Goal: Task Accomplishment & Management: Complete application form

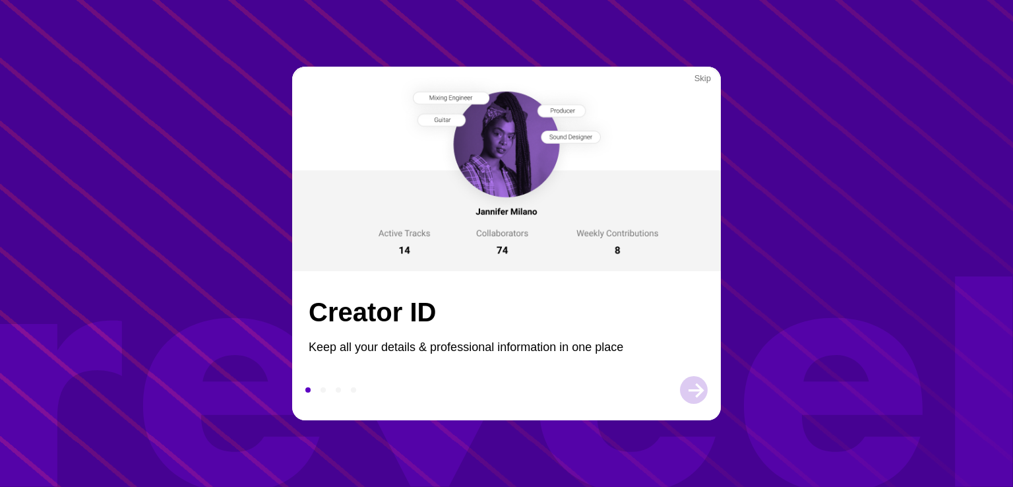
click at [704, 389] on div "" at bounding box center [695, 390] width 23 height 25
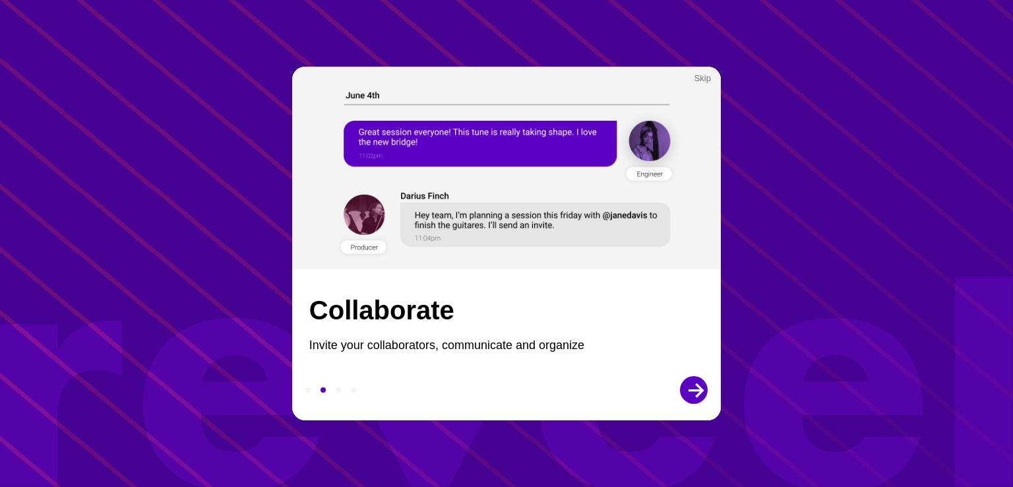
click at [702, 390] on div "" at bounding box center [695, 390] width 23 height 25
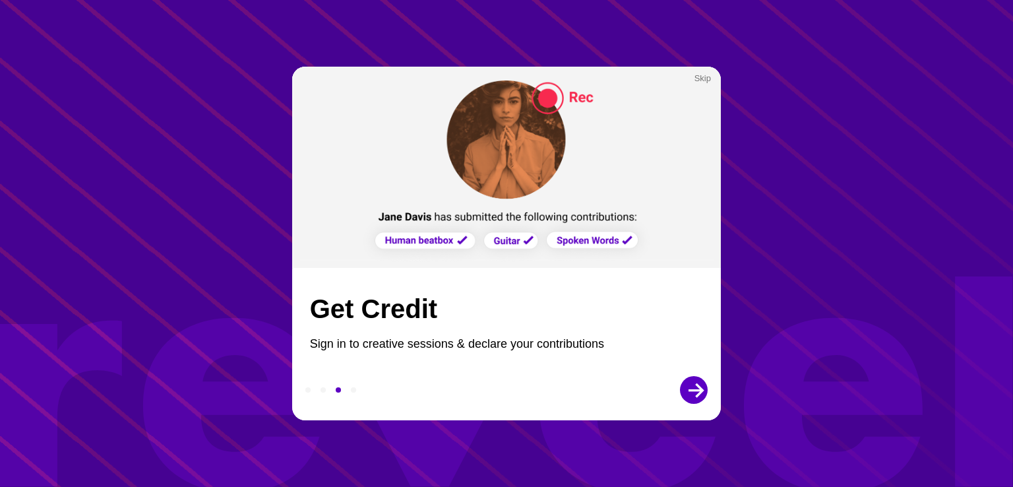
click at [702, 390] on div "" at bounding box center [695, 390] width 23 height 25
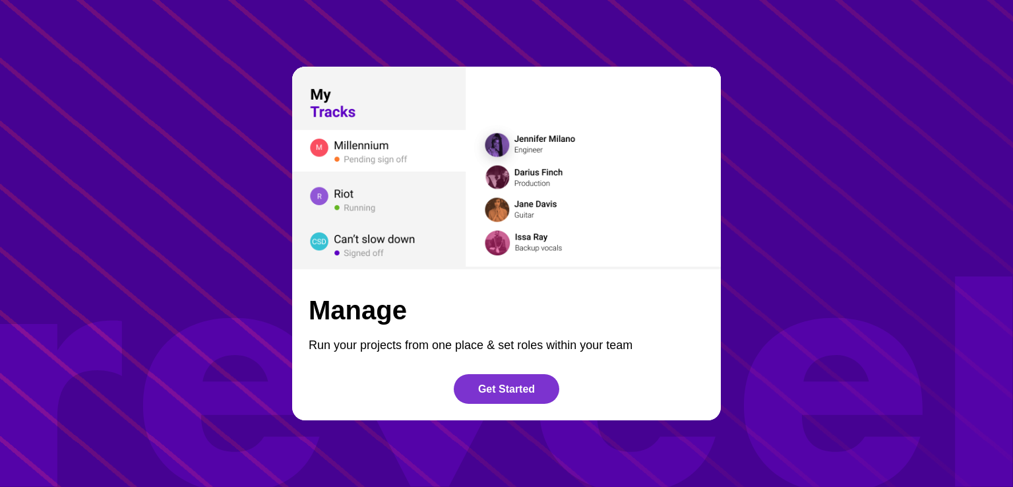
click at [520, 393] on div "Get Started" at bounding box center [506, 389] width 57 height 12
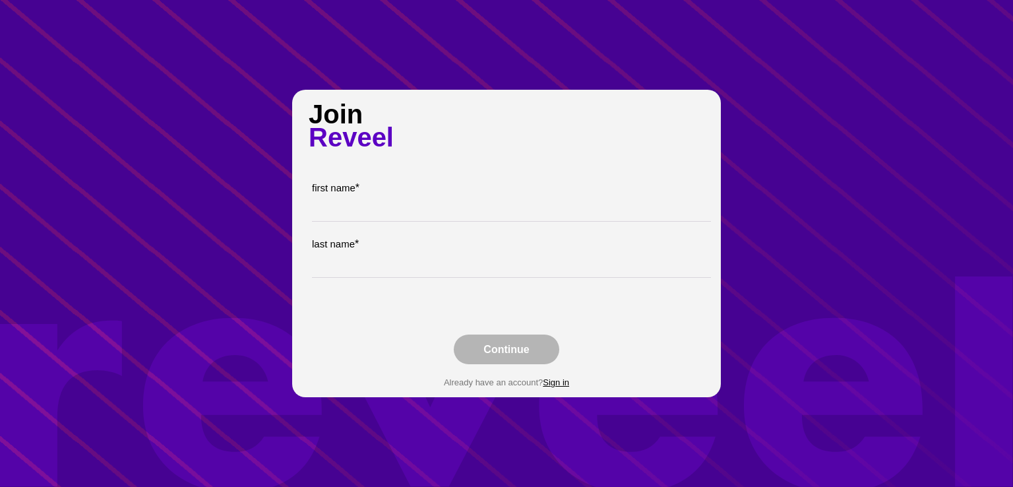
click at [338, 212] on input "text" at bounding box center [937, 210] width 1250 height 20
type input "234234"
click at [392, 250] on div "last name *" at bounding box center [511, 242] width 399 height 15
click at [402, 264] on input "text" at bounding box center [937, 267] width 1250 height 20
type input "234234"
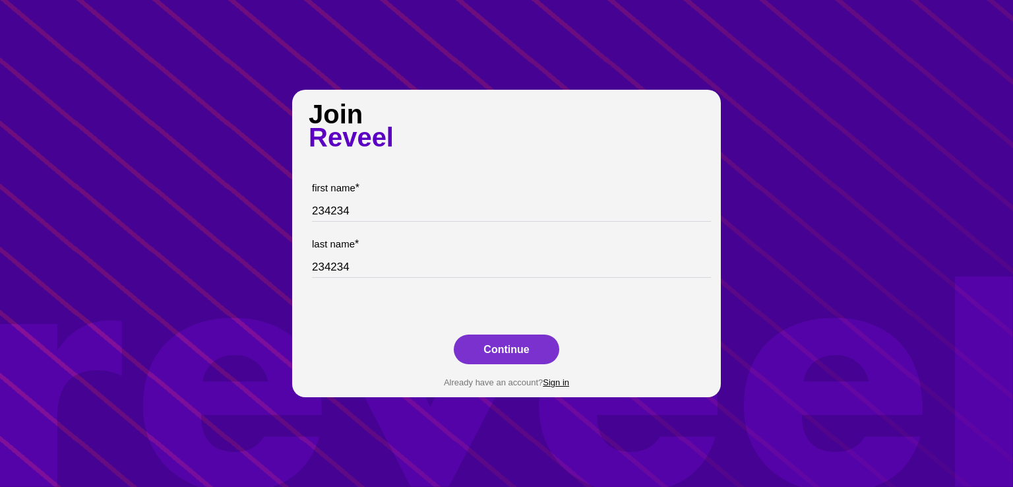
click at [514, 349] on div "Continue" at bounding box center [505, 350] width 45 height 12
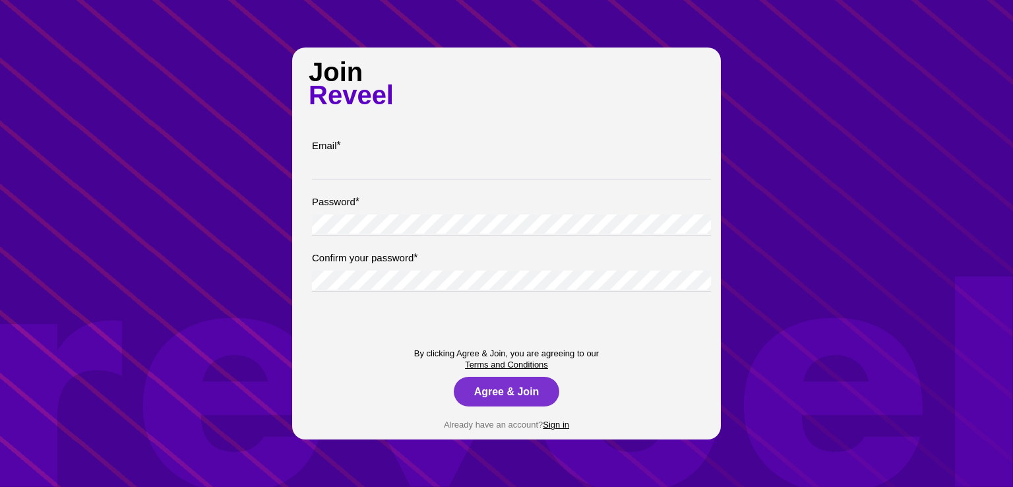
click at [367, 162] on div "Email *" at bounding box center [511, 157] width 399 height 43
click at [367, 176] on input "email" at bounding box center [937, 168] width 1250 height 20
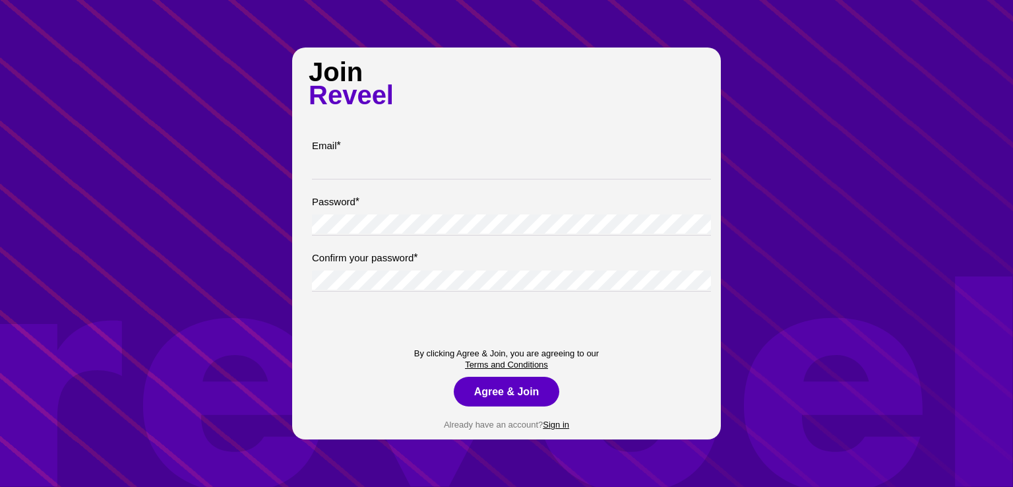
paste input "[EMAIL_ADDRESS][DOMAIN_NAME]"
type input "[EMAIL_ADDRESS][DOMAIN_NAME]"
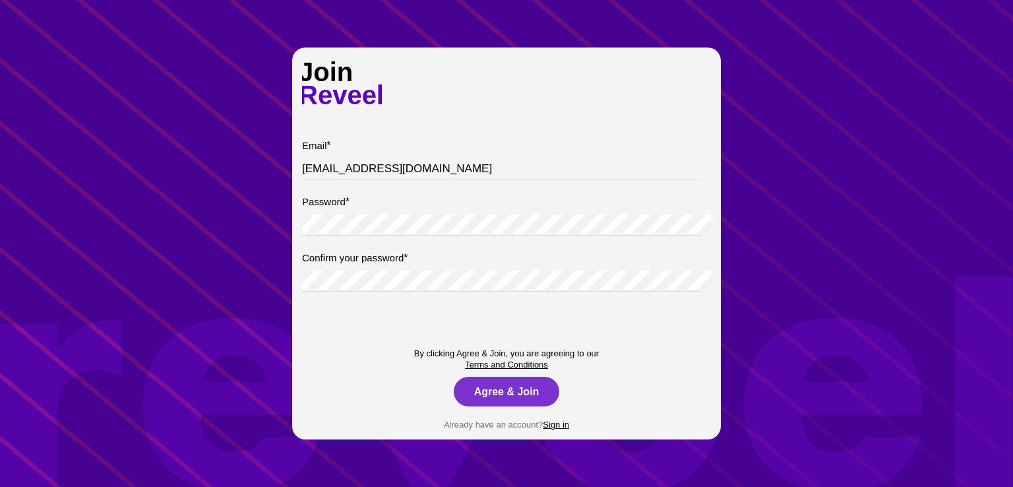
click at [489, 398] on div "Agree & Join" at bounding box center [506, 392] width 65 height 12
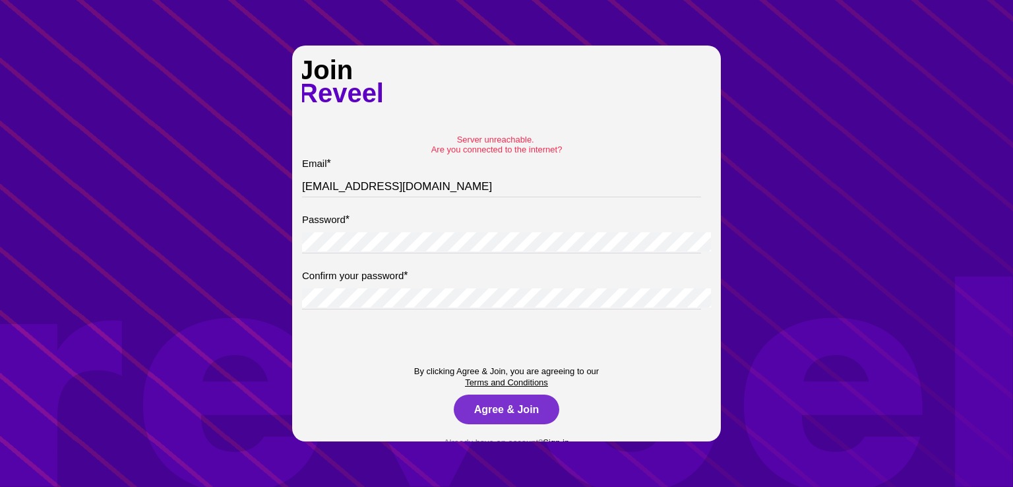
click at [506, 415] on div "Agree & Join" at bounding box center [506, 410] width 65 height 12
click at [512, 415] on div "Agree & Join" at bounding box center [506, 410] width 65 height 12
